Goal: Transaction & Acquisition: Purchase product/service

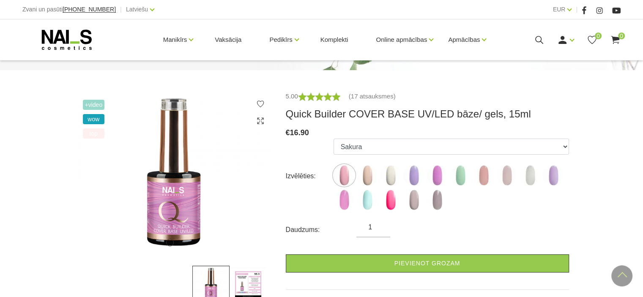
scroll to position [85, 0]
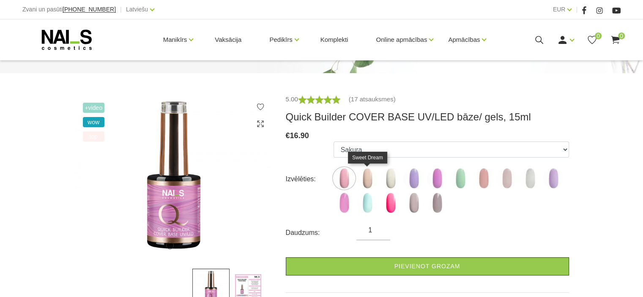
click at [369, 180] on img at bounding box center [367, 178] width 21 height 21
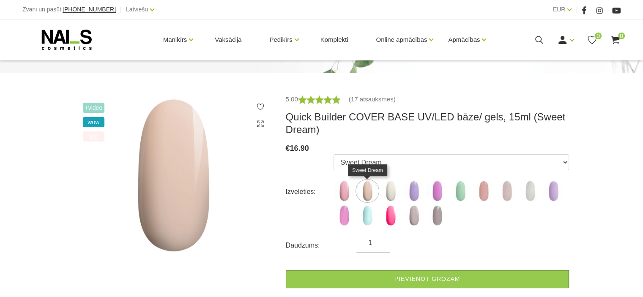
click at [370, 189] on img at bounding box center [367, 191] width 21 height 21
drag, startPoint x: 368, startPoint y: 190, endPoint x: 368, endPoint y: 196, distance: 5.9
click at [368, 190] on img at bounding box center [367, 191] width 21 height 21
click at [343, 192] on img at bounding box center [344, 191] width 21 height 21
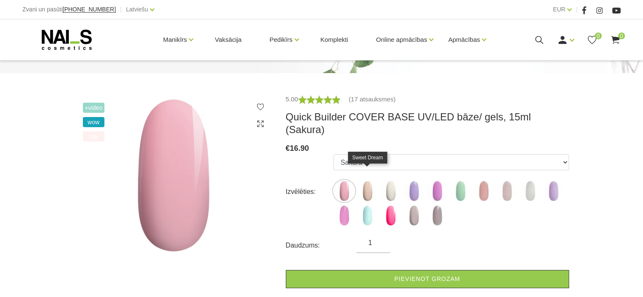
click at [367, 181] on img at bounding box center [367, 191] width 21 height 21
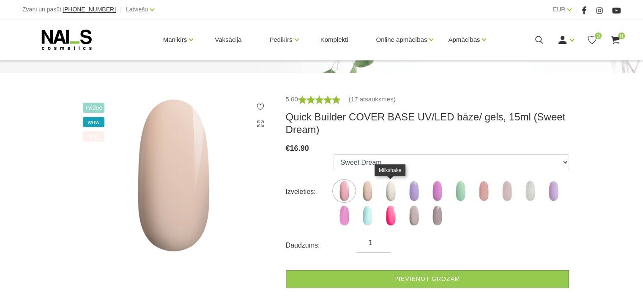
click at [393, 192] on img at bounding box center [390, 191] width 21 height 21
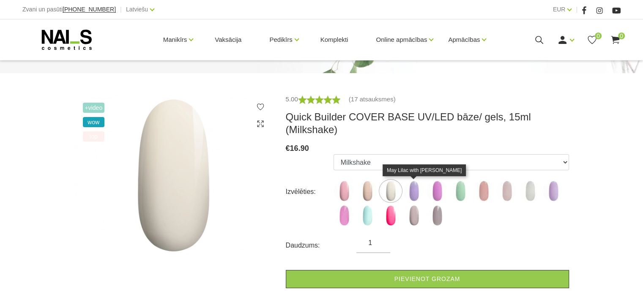
click at [419, 193] on img at bounding box center [413, 191] width 21 height 21
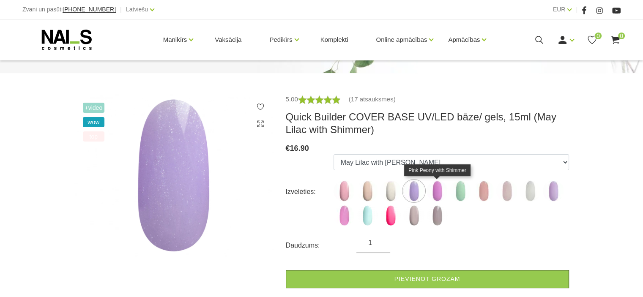
click at [437, 193] on img at bounding box center [437, 191] width 21 height 21
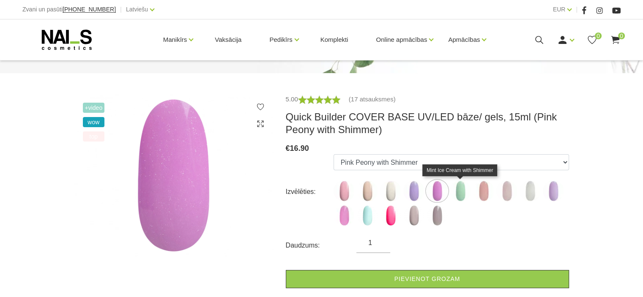
click at [463, 193] on img at bounding box center [460, 191] width 21 height 21
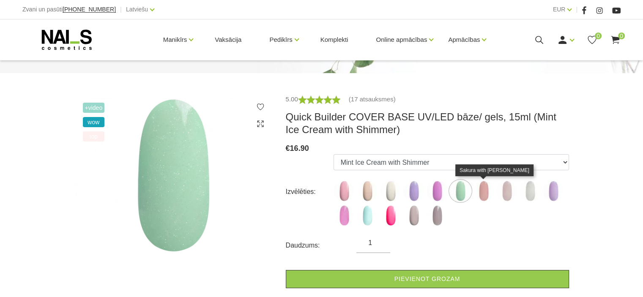
click at [483, 193] on img at bounding box center [483, 191] width 21 height 21
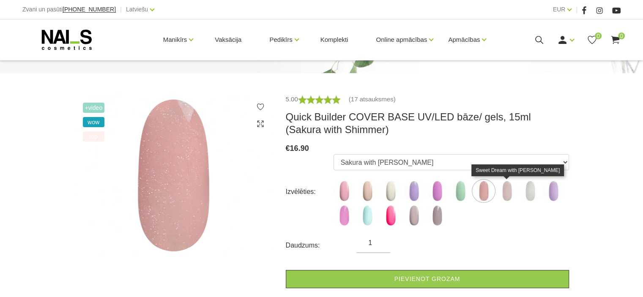
click at [510, 192] on img at bounding box center [506, 191] width 21 height 21
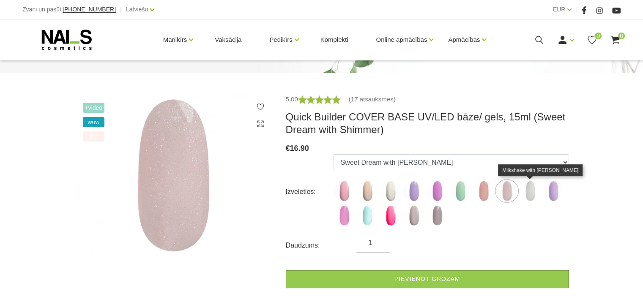
click at [532, 193] on img at bounding box center [530, 191] width 21 height 21
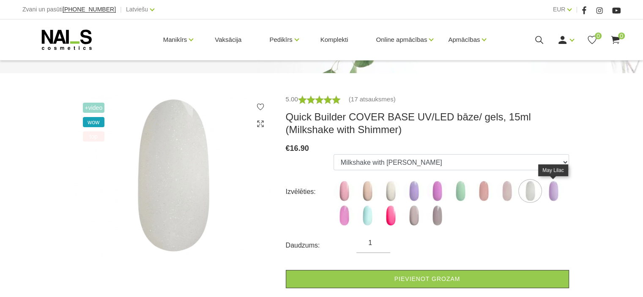
click at [554, 192] on img at bounding box center [553, 191] width 21 height 21
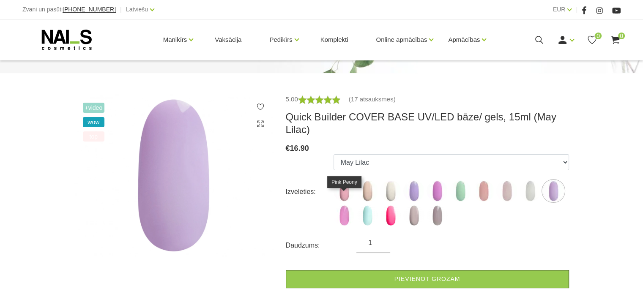
click at [348, 205] on img at bounding box center [344, 215] width 21 height 21
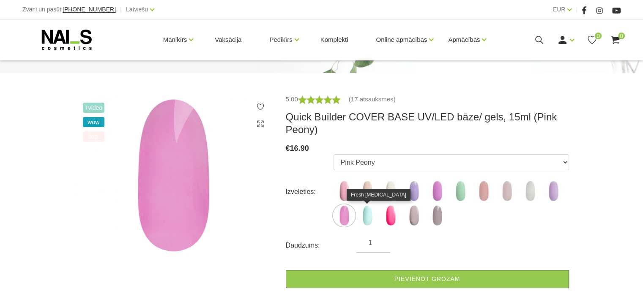
click at [369, 216] on img at bounding box center [367, 215] width 21 height 21
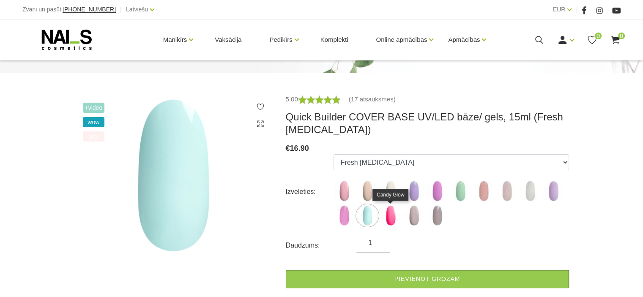
click at [392, 217] on img at bounding box center [390, 215] width 21 height 21
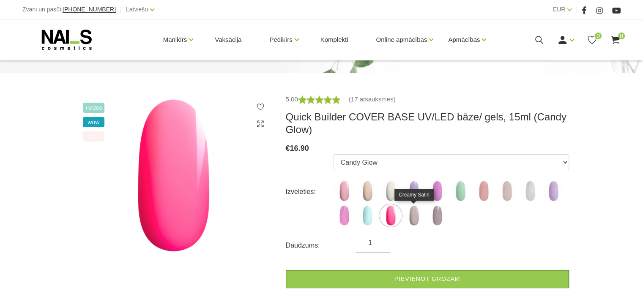
click at [412, 217] on img at bounding box center [413, 215] width 21 height 21
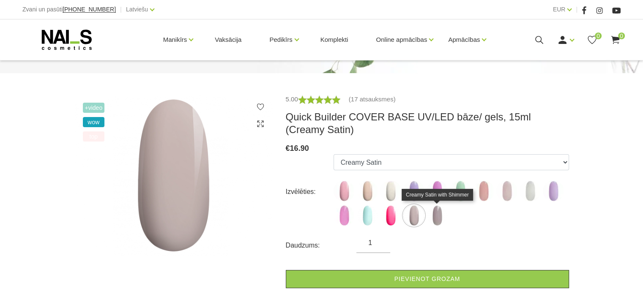
click at [440, 219] on img at bounding box center [437, 215] width 21 height 21
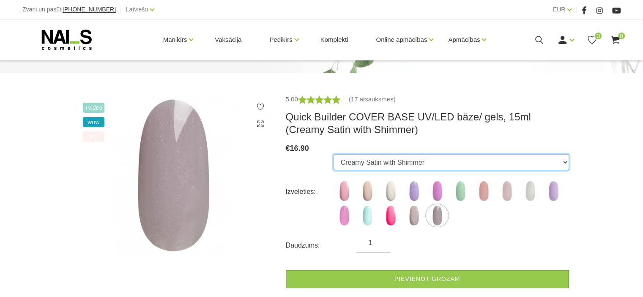
drag, startPoint x: 563, startPoint y: 162, endPoint x: 547, endPoint y: 165, distance: 16.3
click at [563, 162] on select "Sakura Sweet Dream Milkshake May Lilac with Shimmer Pink Peony with Shimmer Min…" at bounding box center [452, 162] width 236 height 16
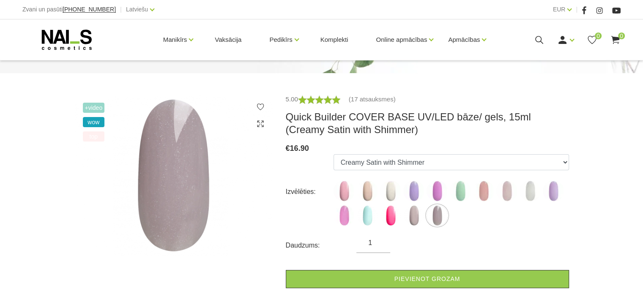
click at [568, 227] on ul "Sakura Sweet Dream Milkshake May Lilac with Shimmer Pink Peony with Shimmer Min…" at bounding box center [452, 191] width 236 height 75
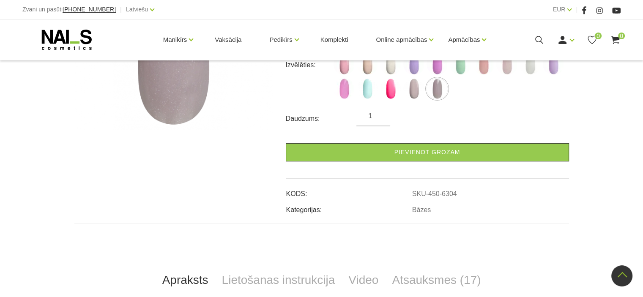
scroll to position [42, 0]
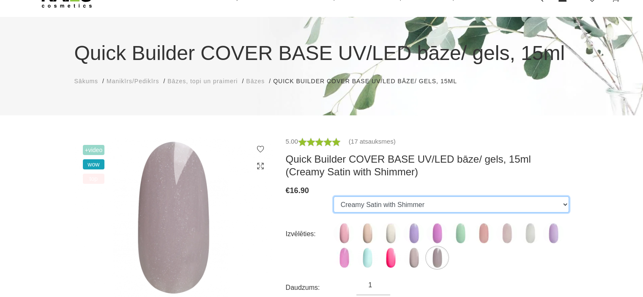
click at [562, 204] on select "Sakura Sweet Dream Milkshake May Lilac with Shimmer Pink Peony with Shimmer Min…" at bounding box center [452, 205] width 236 height 16
select select "4783"
click at [334, 197] on select "Sakura Sweet Dream Milkshake May Lilac with Shimmer Pink Peony with Shimmer Min…" at bounding box center [452, 205] width 236 height 16
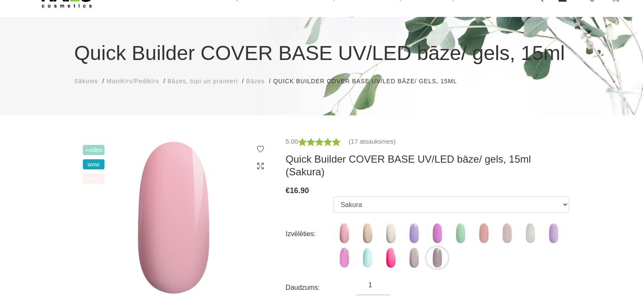
click at [322, 159] on h3 "Quick Builder COVER BASE UV/LED bāze/ gels, 15ml (Sakura)" at bounding box center [427, 165] width 283 height 25
click at [376, 162] on h3 "Quick Builder COVER BASE UV/LED bāze/ gels, 15ml (Sakura)" at bounding box center [427, 165] width 283 height 25
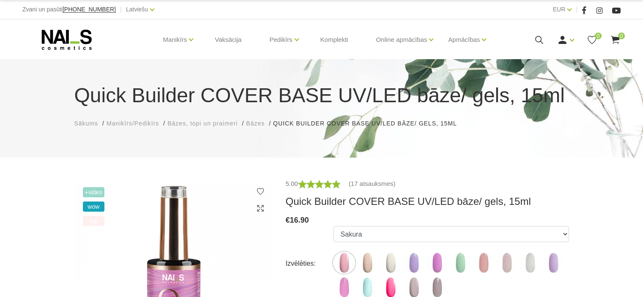
scroll to position [42, 0]
